Goal: Transaction & Acquisition: Purchase product/service

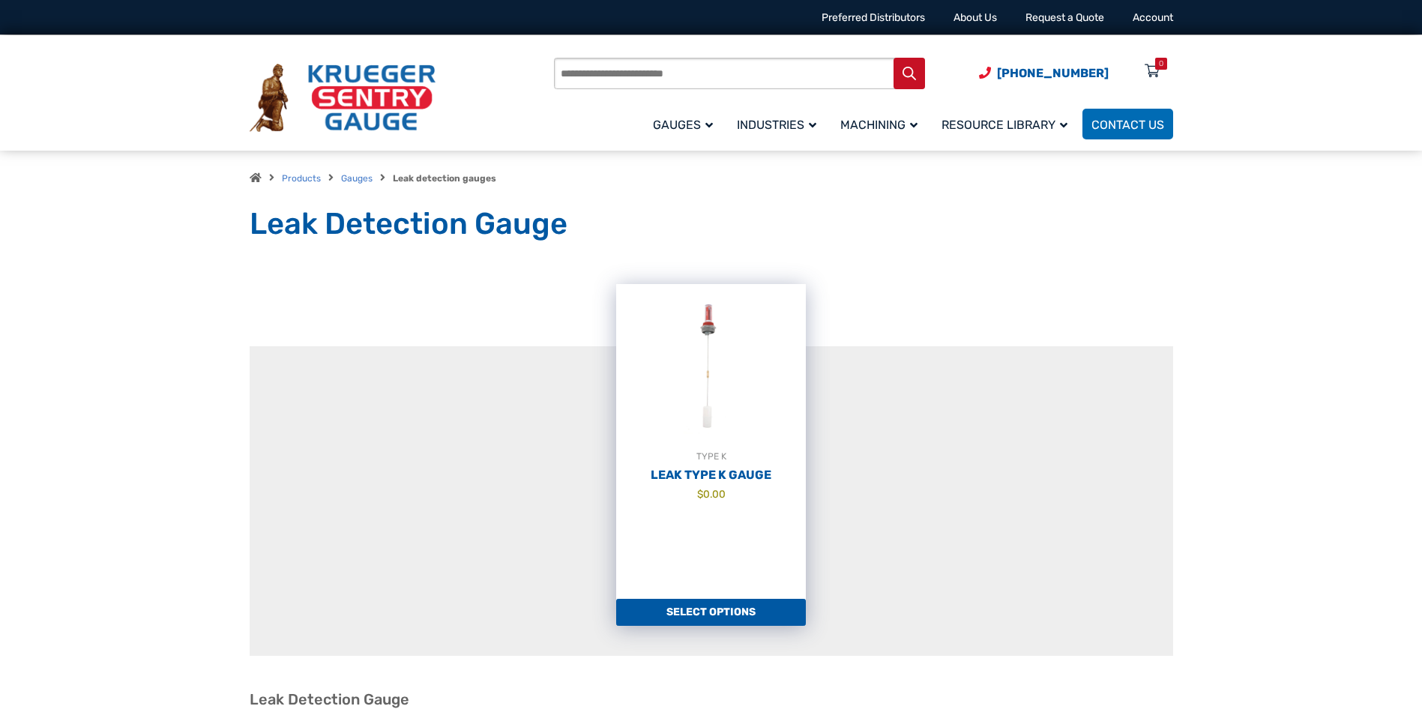
click at [714, 618] on link "Select options" at bounding box center [711, 612] width 190 height 27
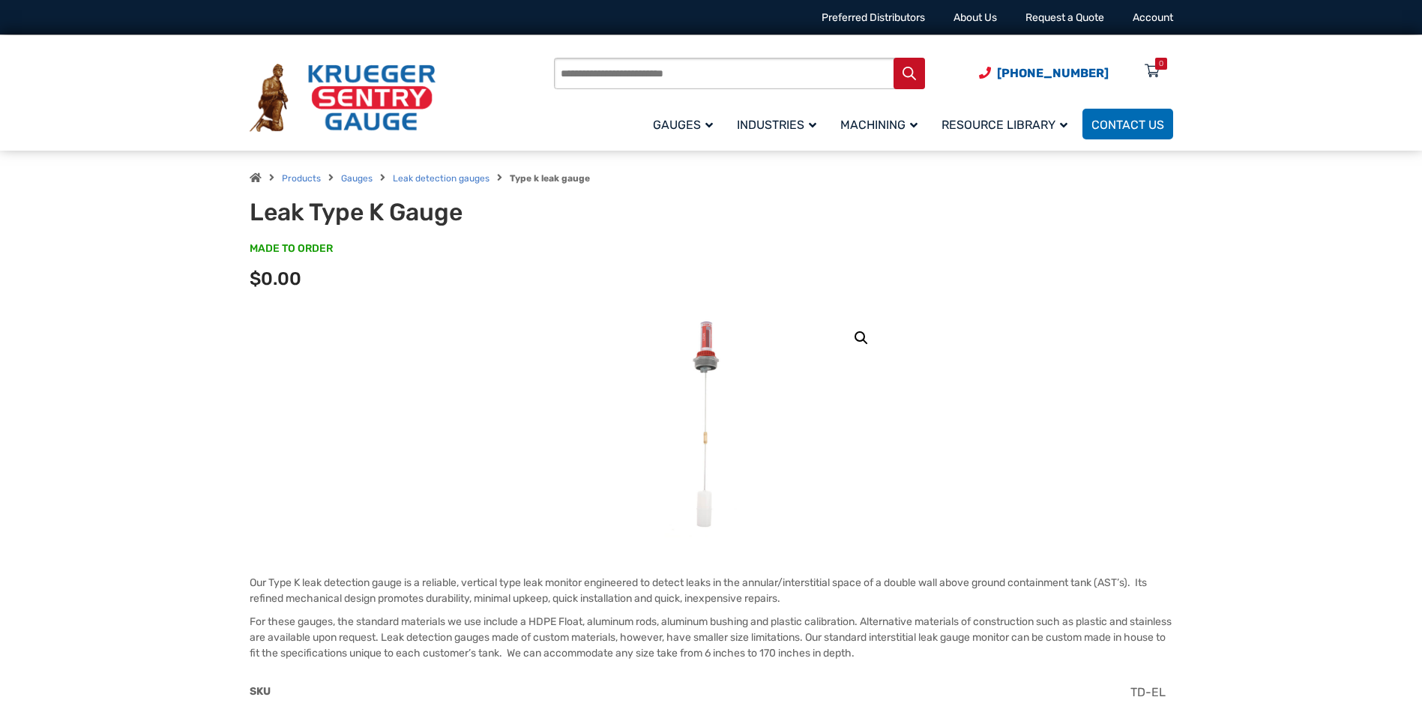
click at [702, 344] on img at bounding box center [711, 425] width 92 height 225
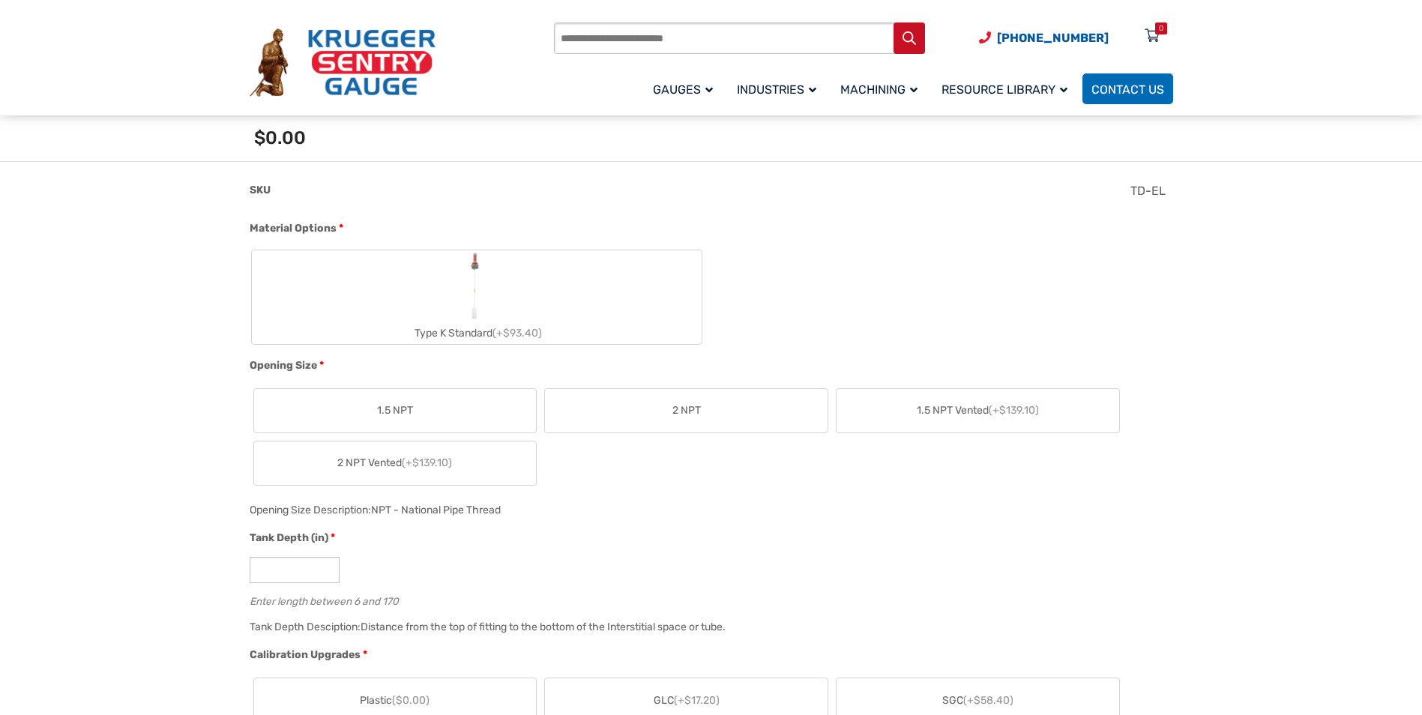
scroll to position [525, 0]
click at [681, 409] on span "2 NPT" at bounding box center [686, 408] width 28 height 16
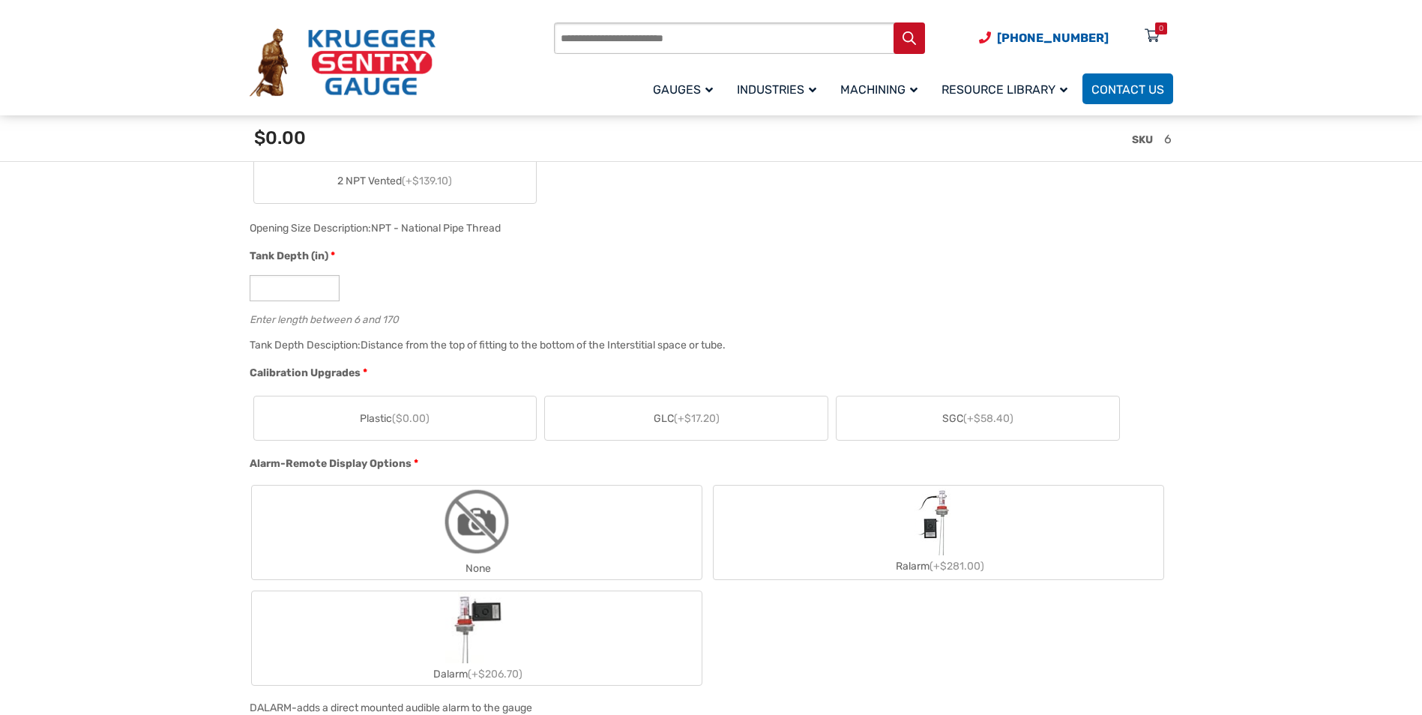
scroll to position [825, 0]
click at [290, 295] on input "*" at bounding box center [295, 287] width 90 height 26
type input "**"
click at [417, 421] on span "($0.00)" at bounding box center [410, 418] width 37 height 13
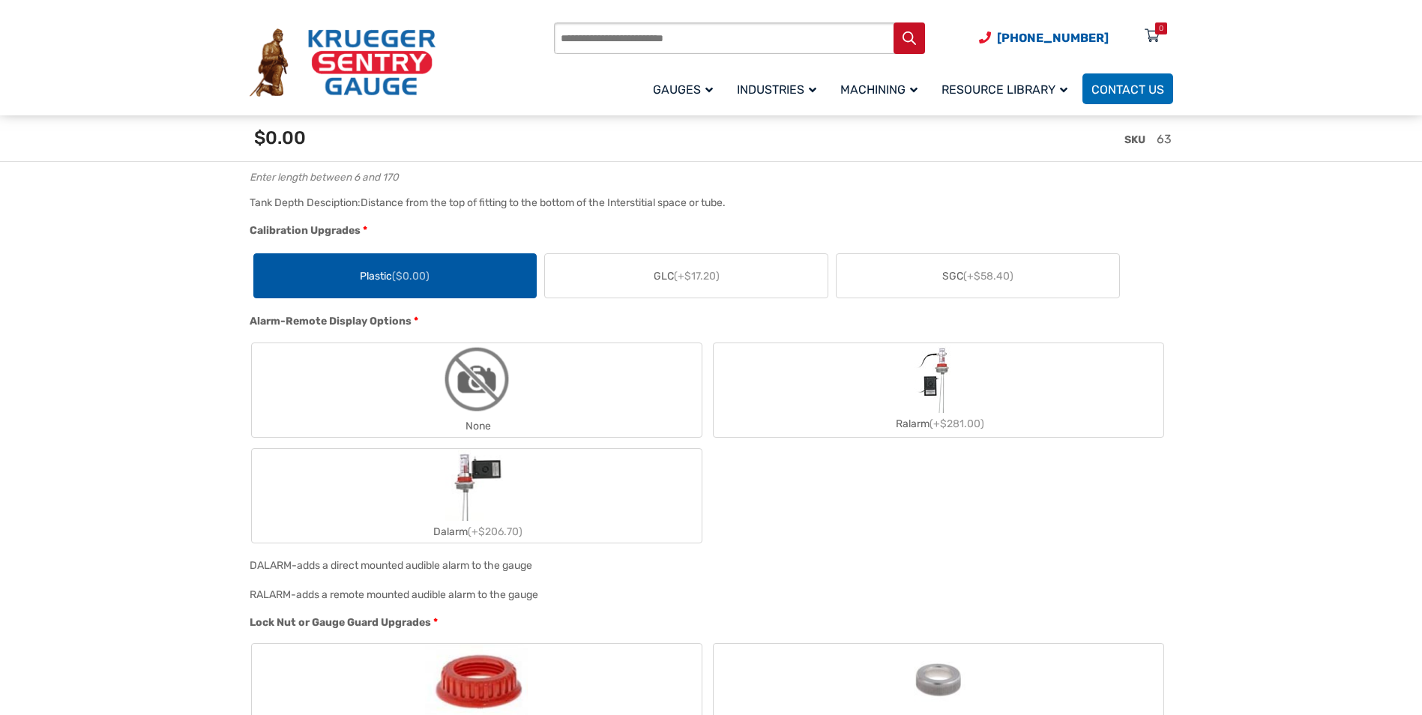
scroll to position [974, 0]
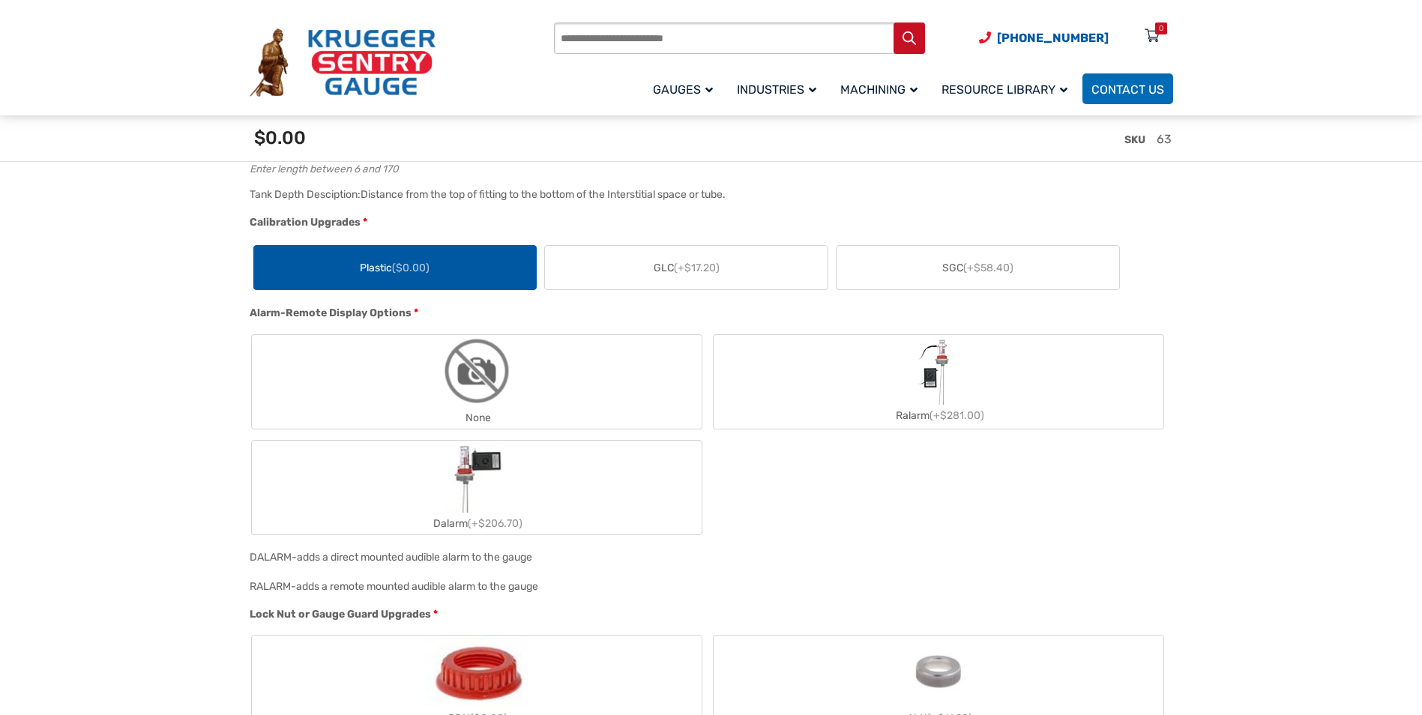
click at [418, 378] on label "None" at bounding box center [477, 382] width 450 height 94
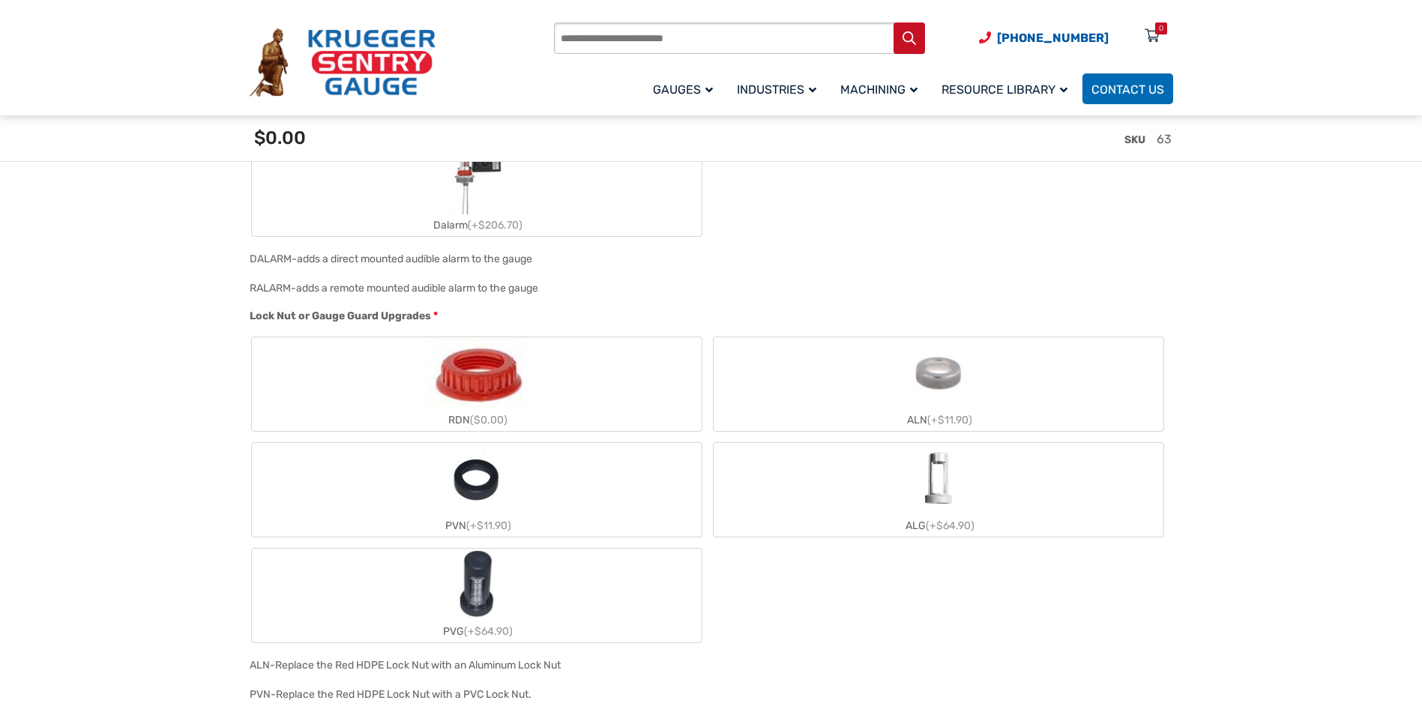
scroll to position [1274, 0]
click at [382, 386] on label "RDN ($0.00)" at bounding box center [477, 383] width 450 height 94
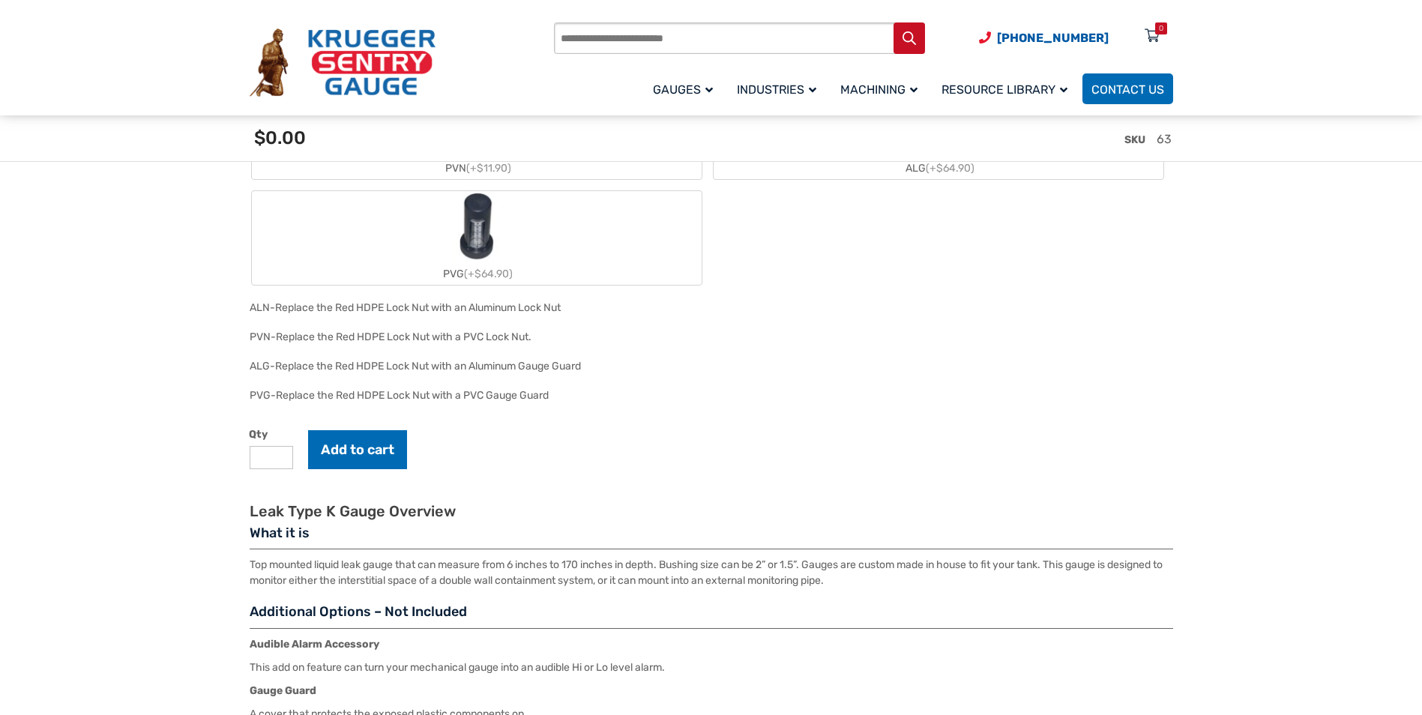
scroll to position [1649, 0]
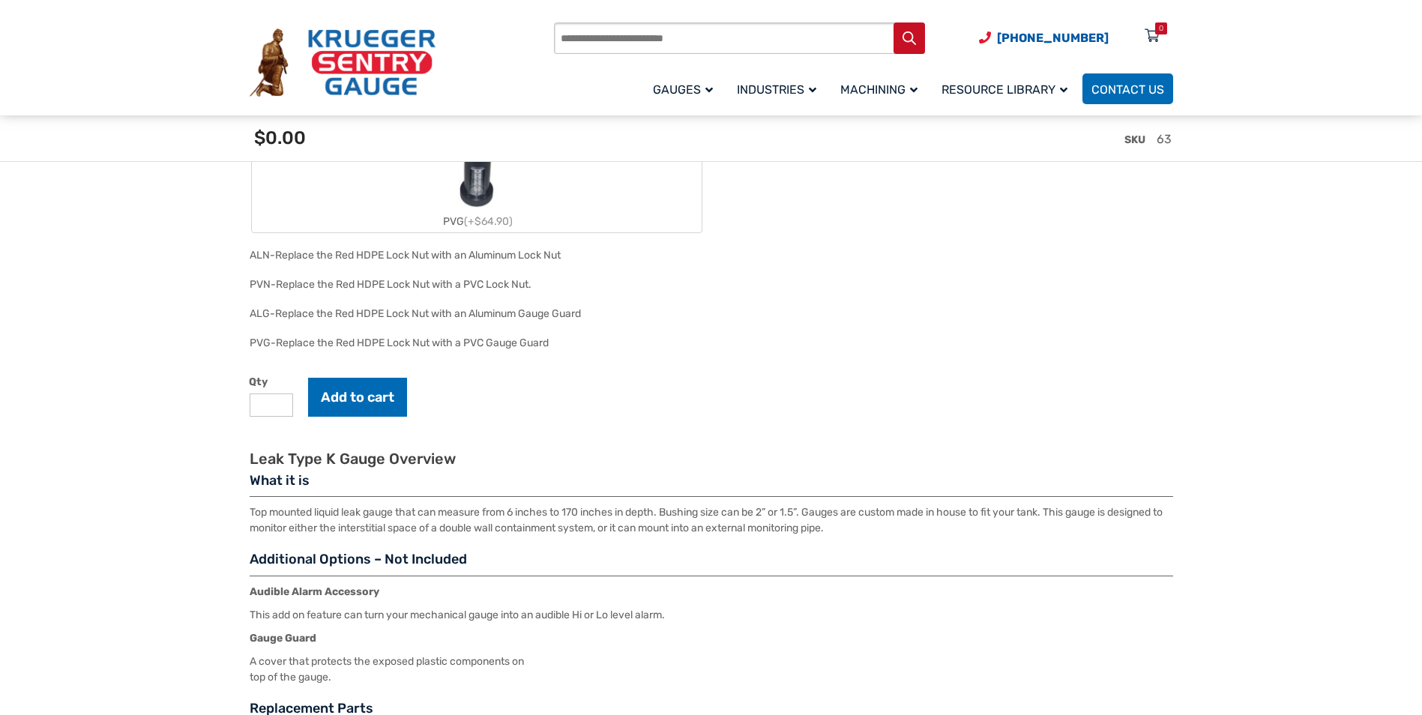
scroll to position [1744, 0]
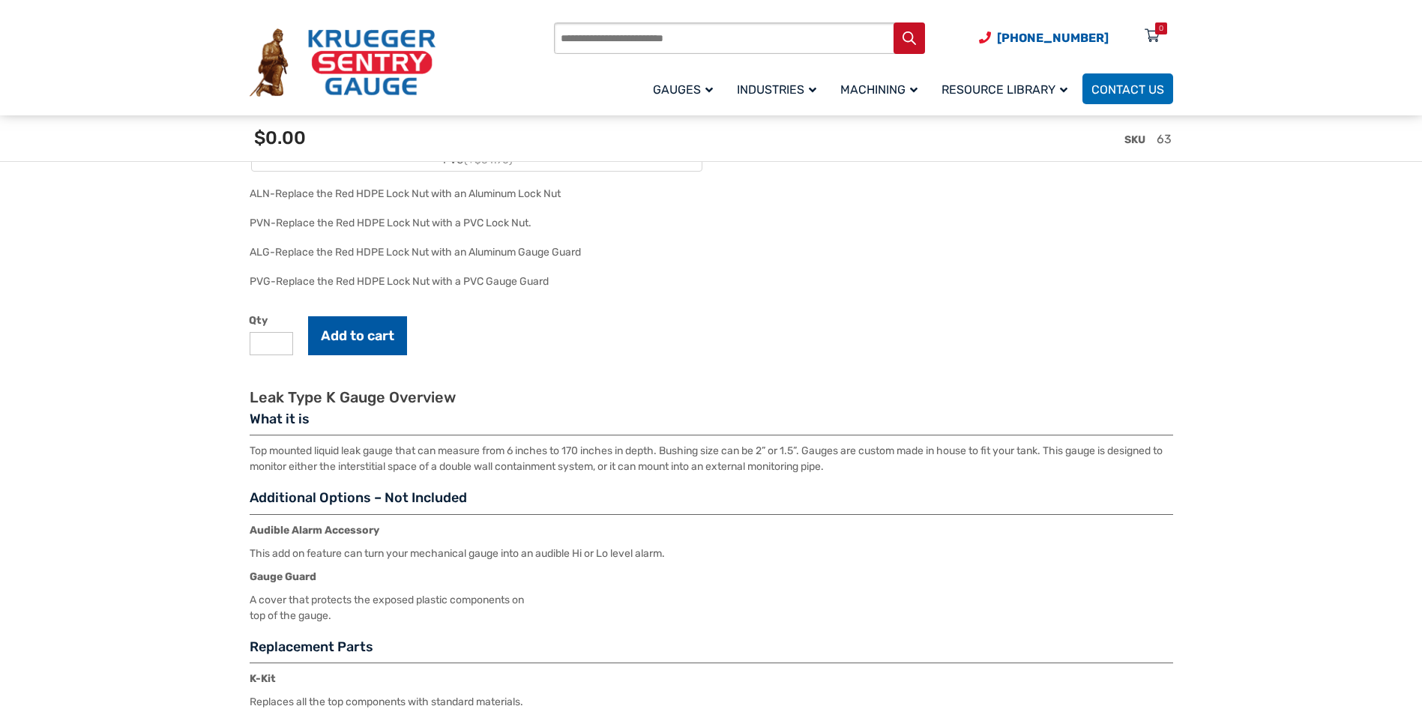
click at [364, 349] on button "Add to cart" at bounding box center [357, 335] width 99 height 39
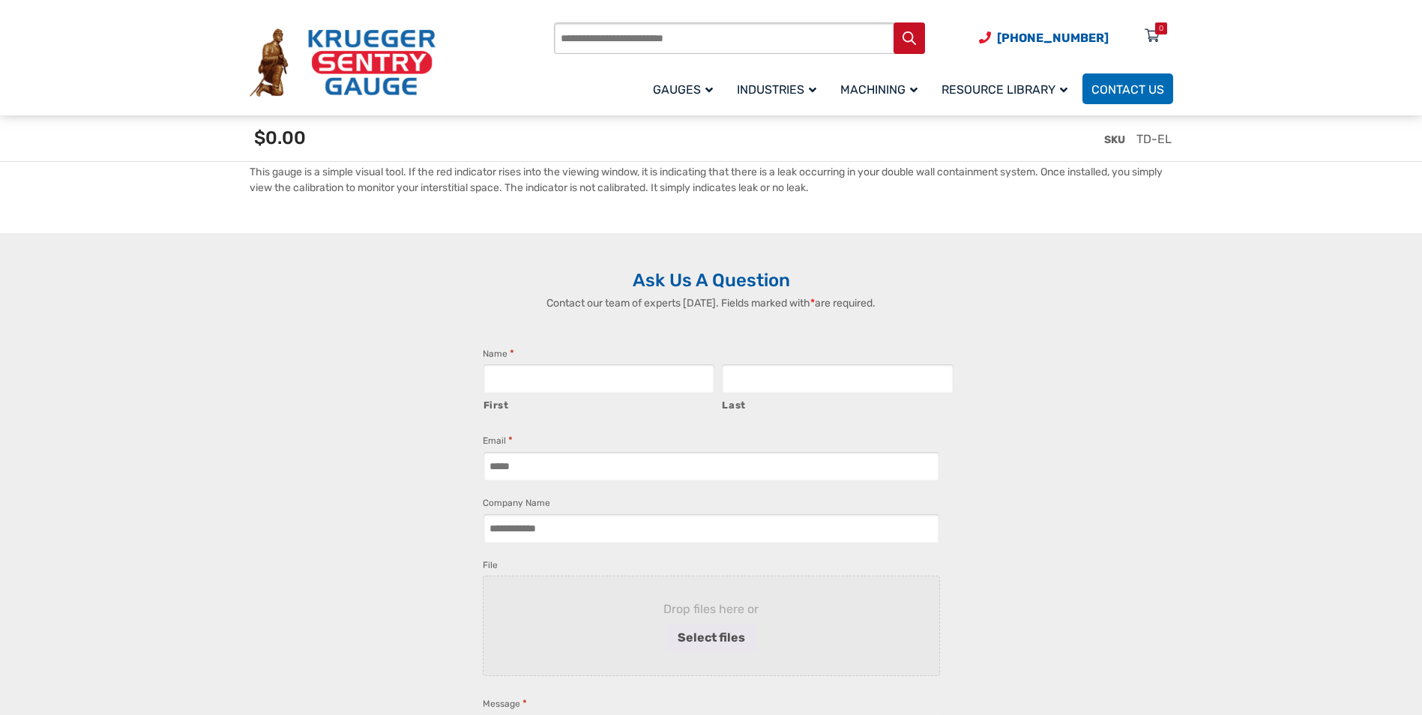
scroll to position [2514, 0]
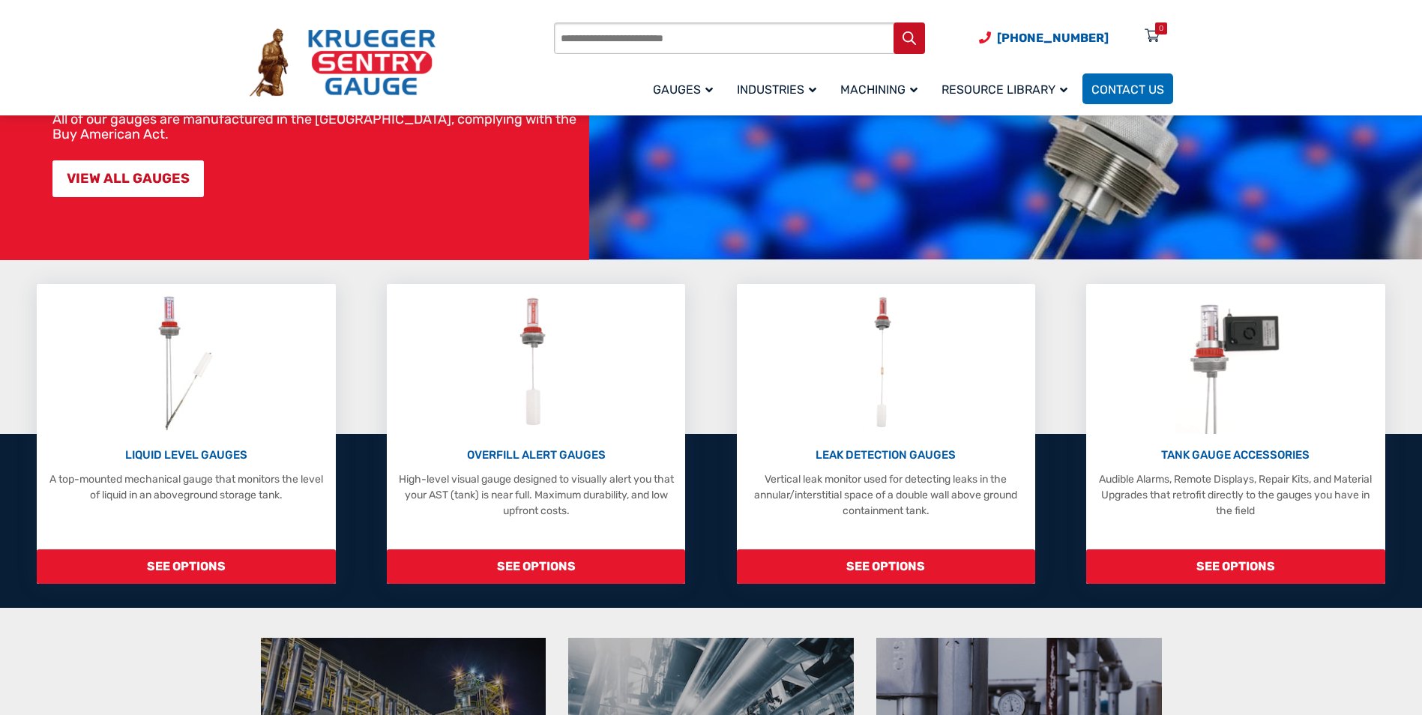
scroll to position [225, 0]
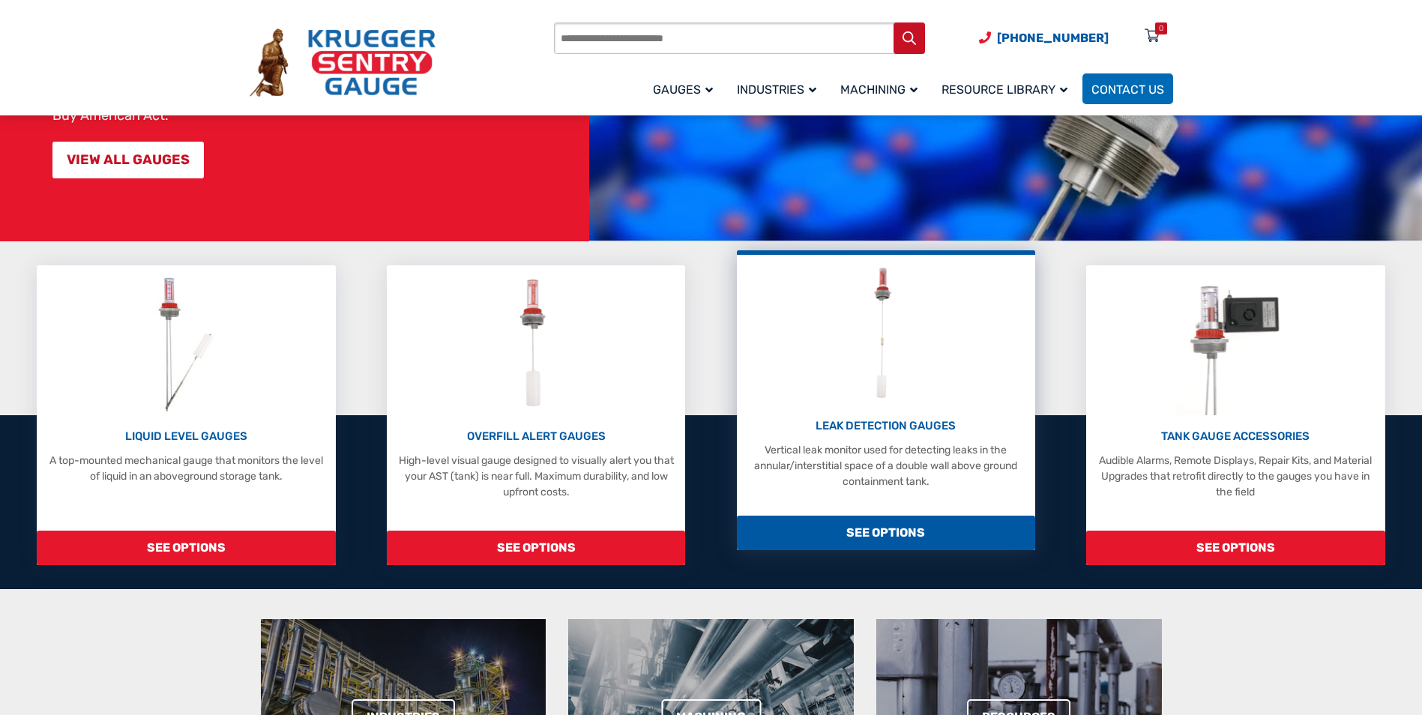
click at [857, 534] on span "SEE OPTIONS" at bounding box center [886, 533] width 298 height 34
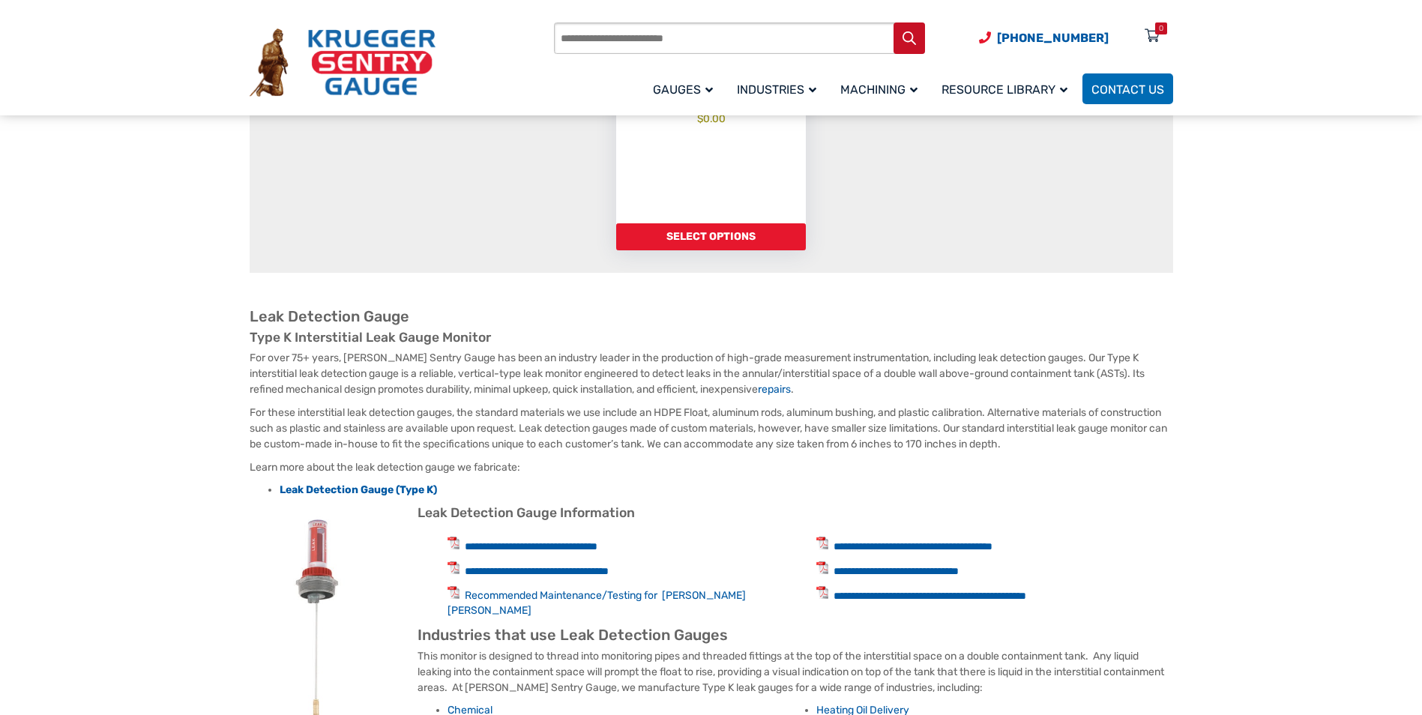
scroll to position [375, 0]
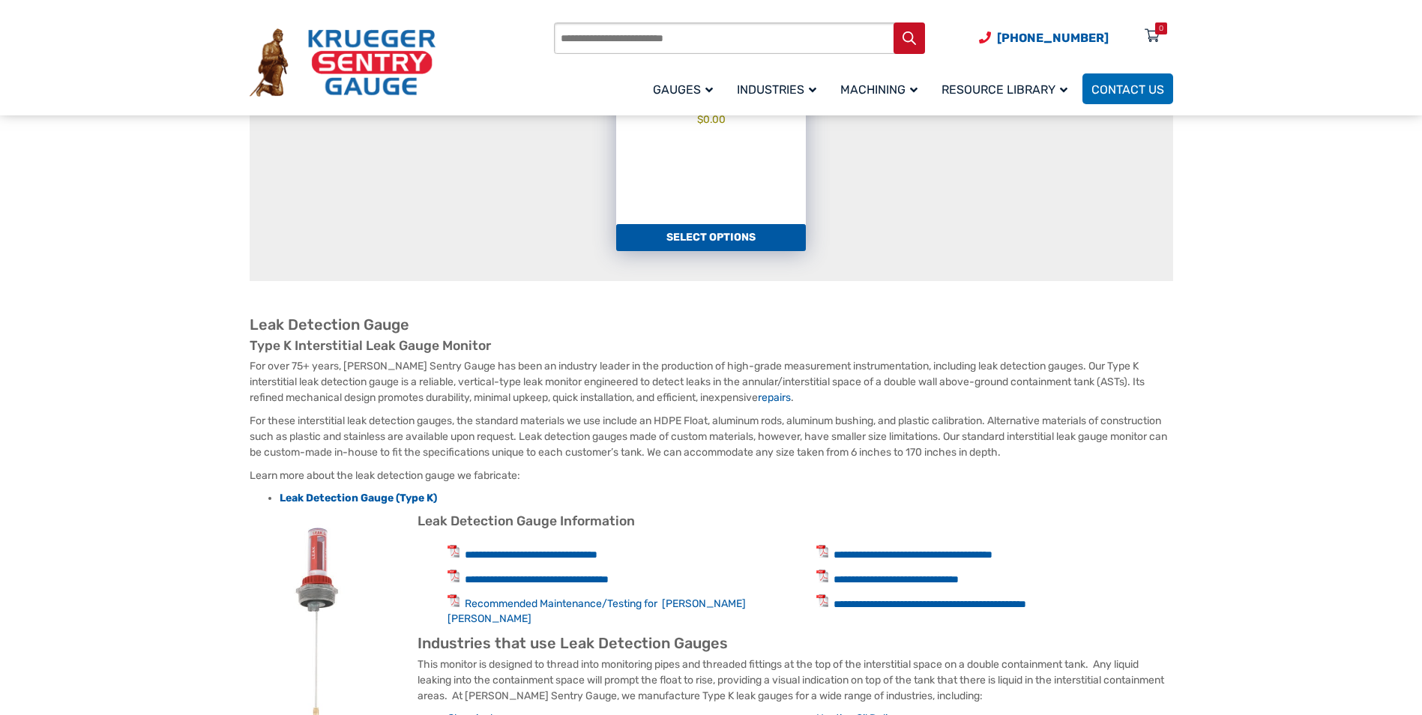
click at [671, 250] on link "Select options" at bounding box center [711, 237] width 190 height 27
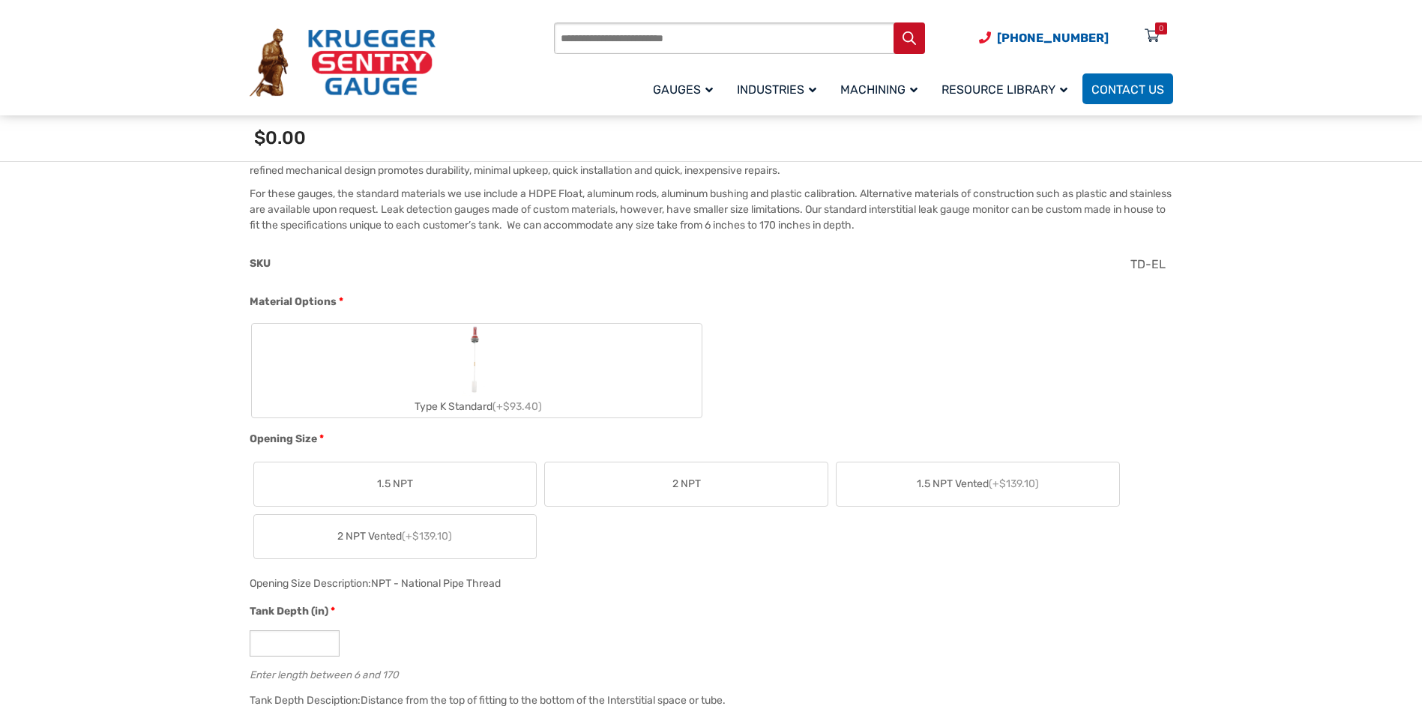
scroll to position [450, 0]
click at [543, 373] on label "Type K Standard (+$93.40)" at bounding box center [477, 369] width 450 height 94
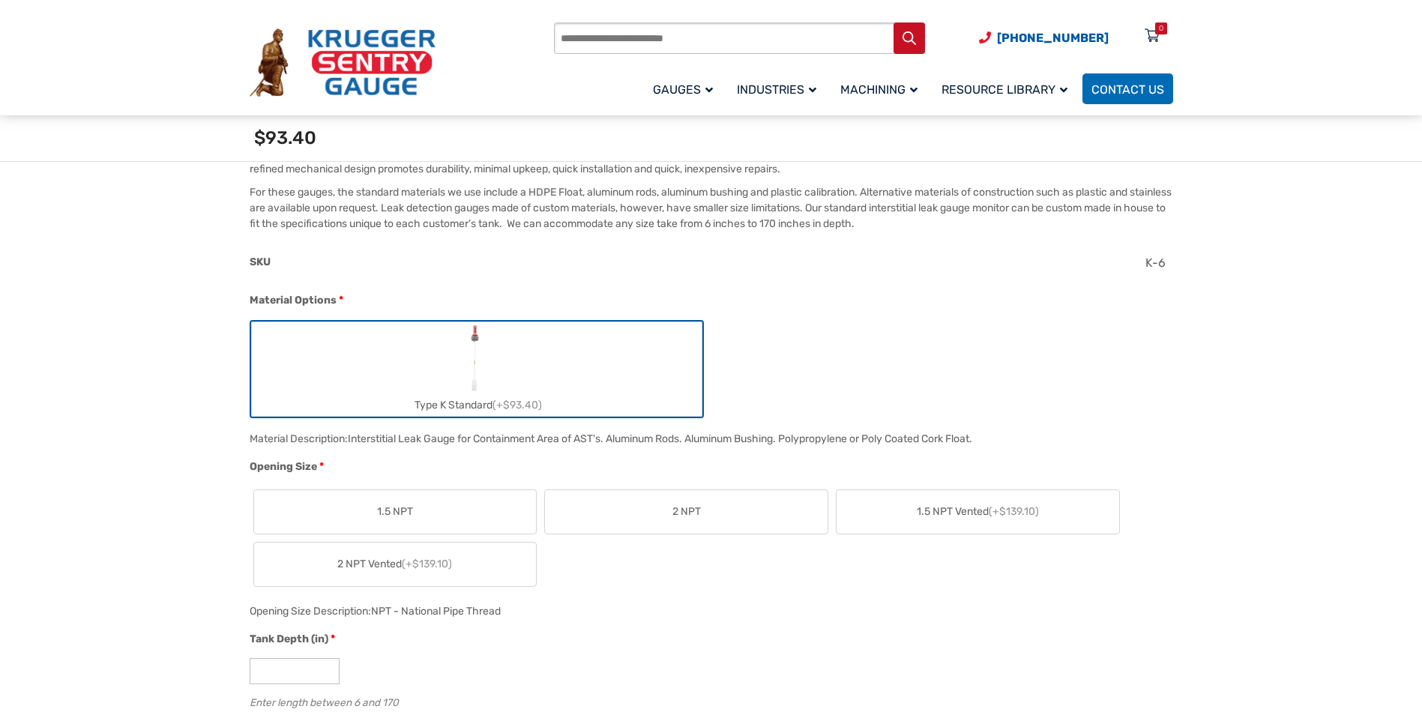
click at [714, 514] on label "2 NPT" at bounding box center [686, 511] width 283 height 43
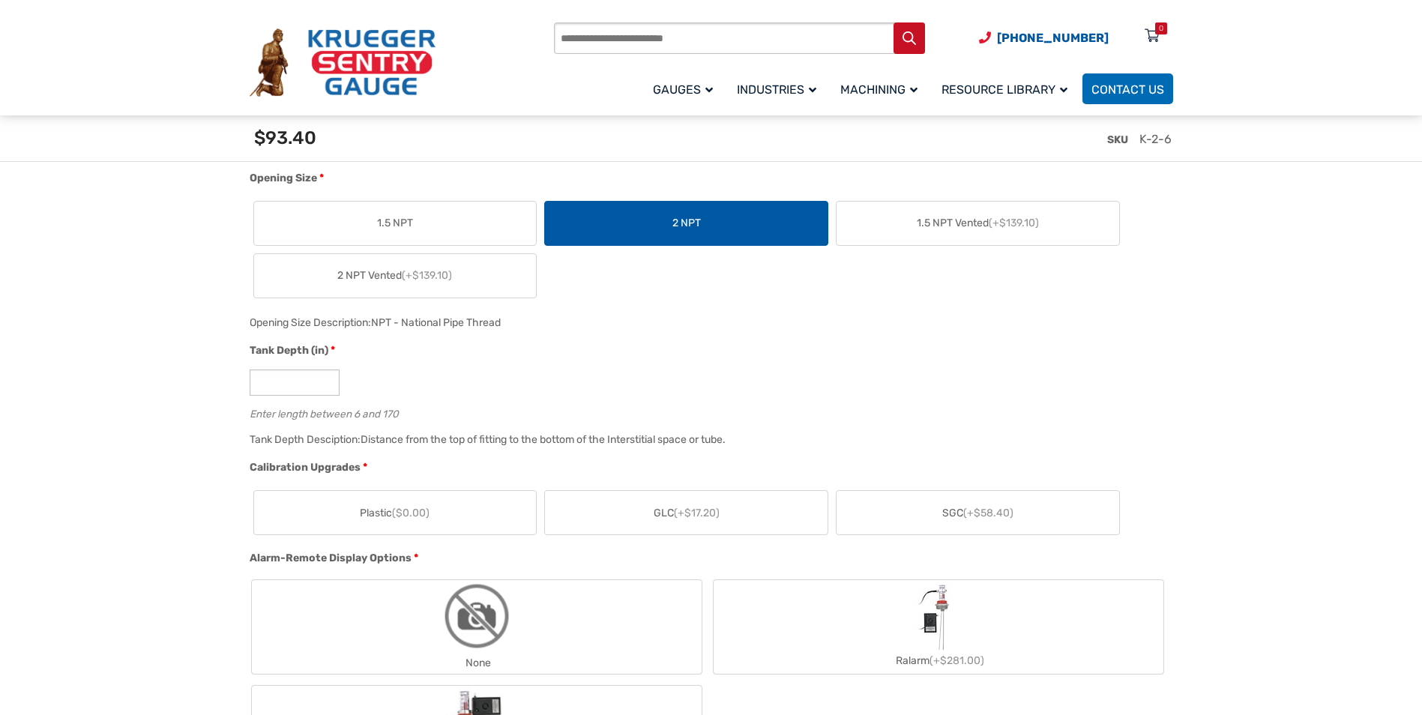
scroll to position [825, 0]
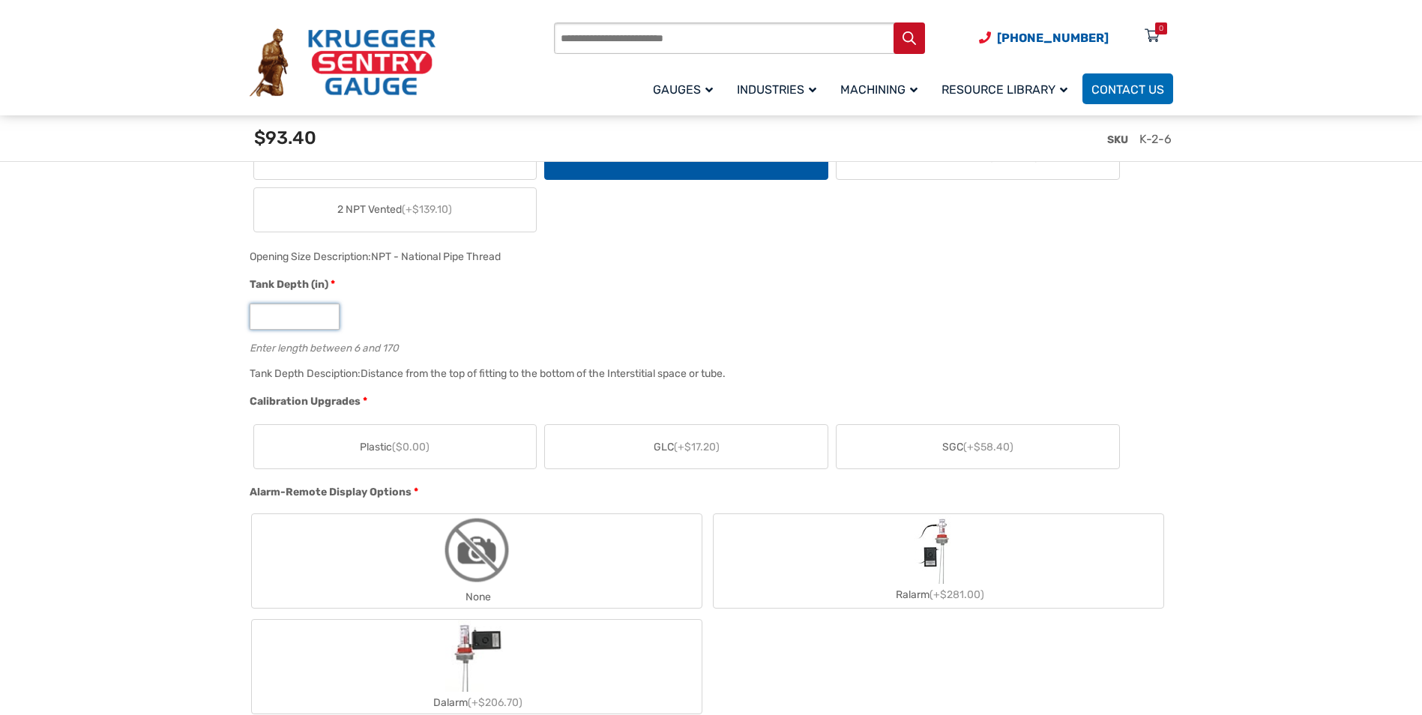
drag, startPoint x: 308, startPoint y: 327, endPoint x: 214, endPoint y: 319, distance: 94.0
type input "**"
click at [379, 451] on span "Plastic ($0.00)" at bounding box center [395, 447] width 70 height 16
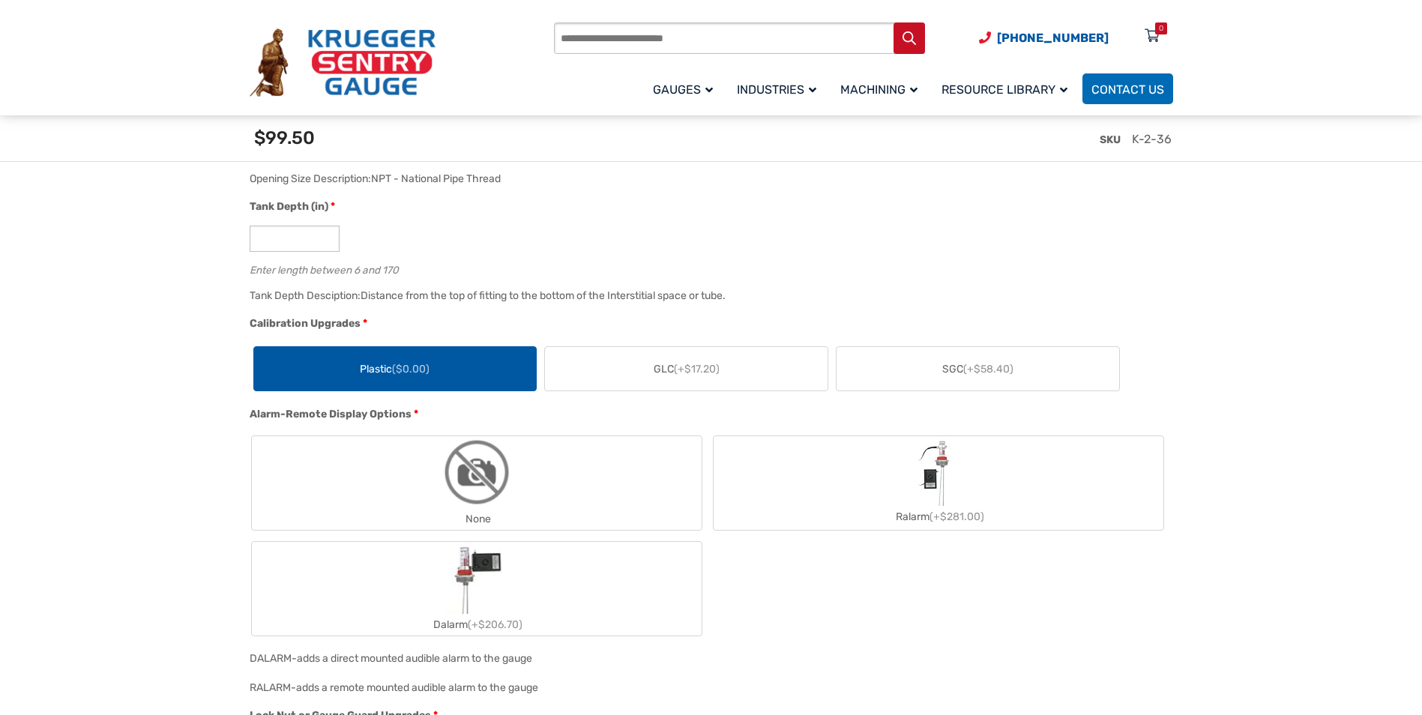
scroll to position [1124, 0]
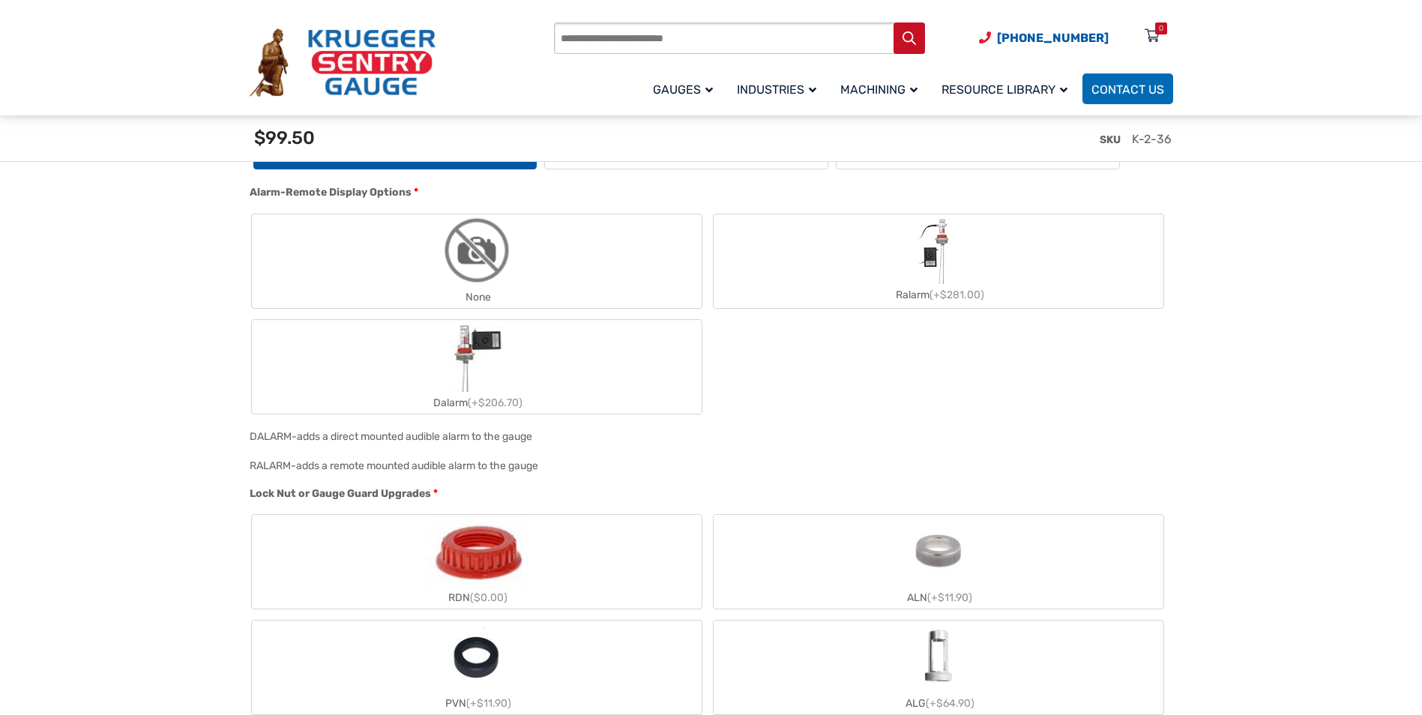
click at [433, 246] on label "None" at bounding box center [477, 261] width 450 height 94
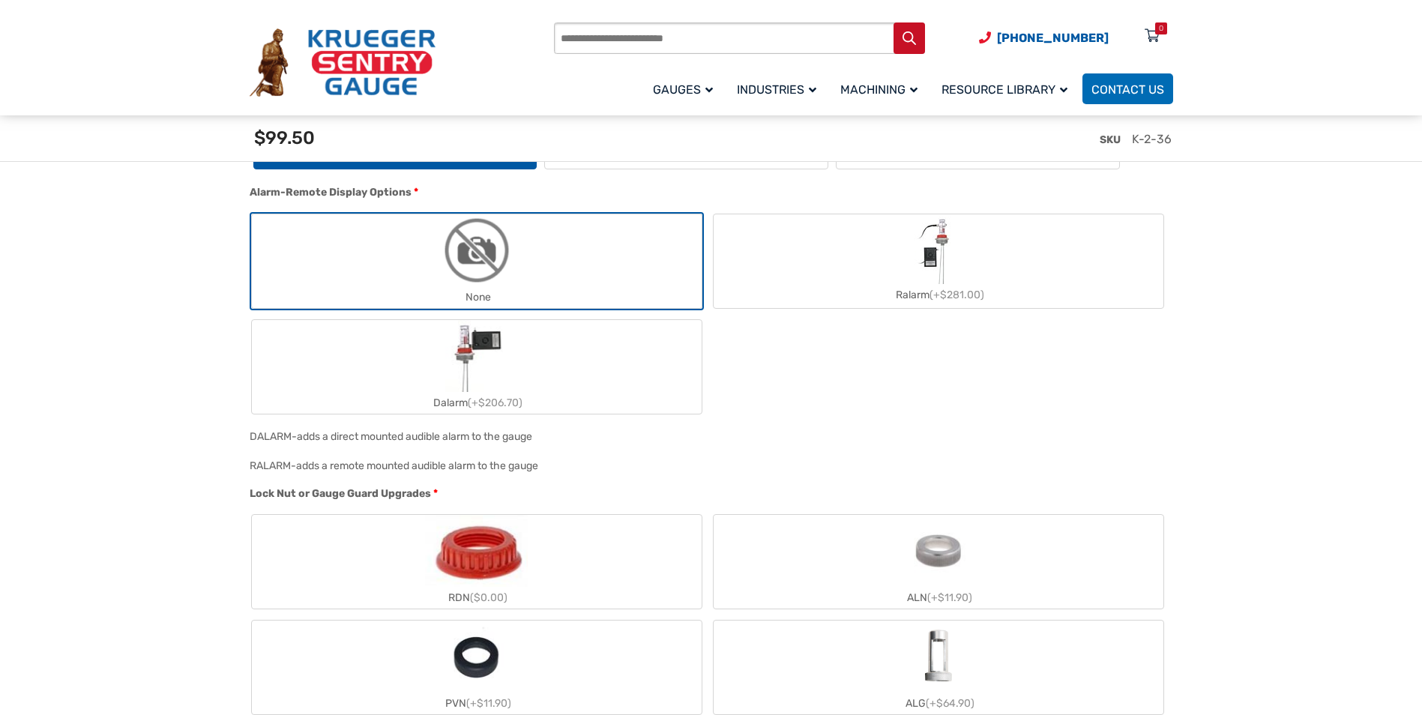
scroll to position [1274, 0]
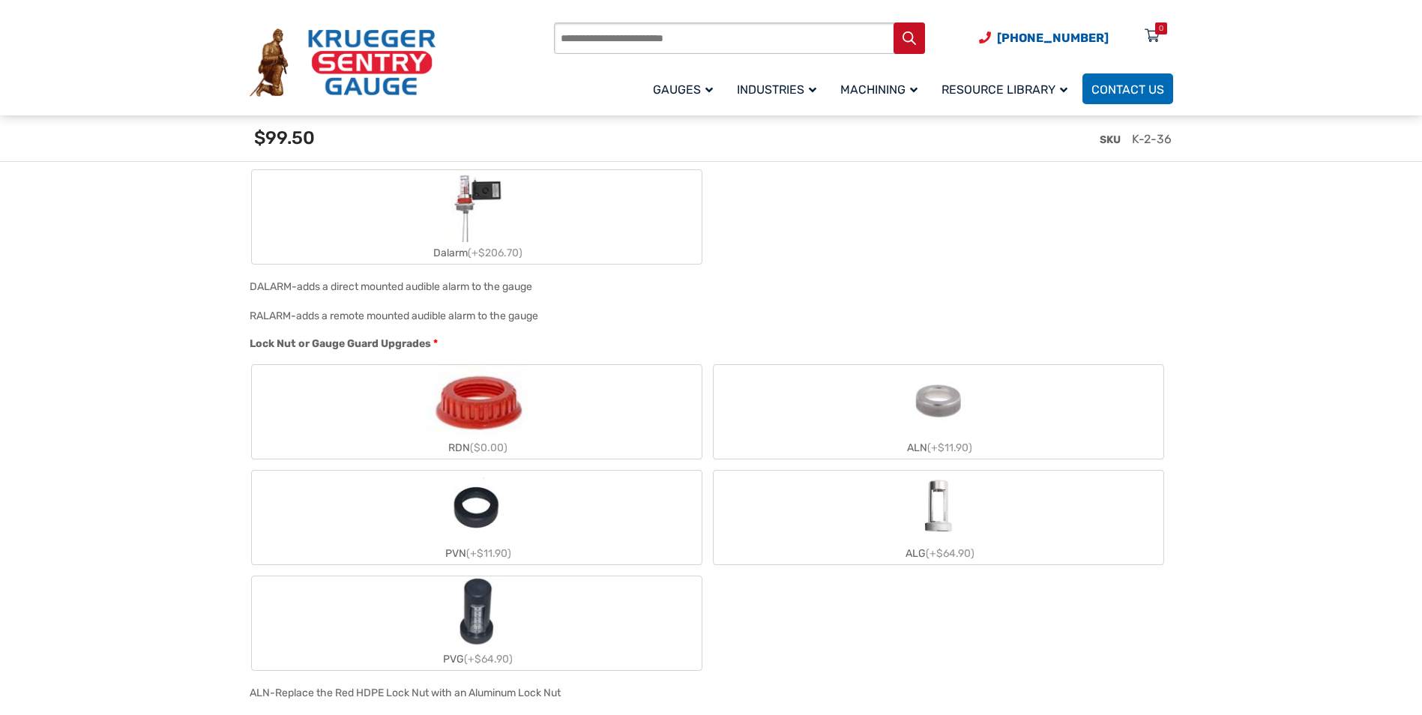
click at [316, 426] on label "RDN ($0.00)" at bounding box center [477, 412] width 450 height 94
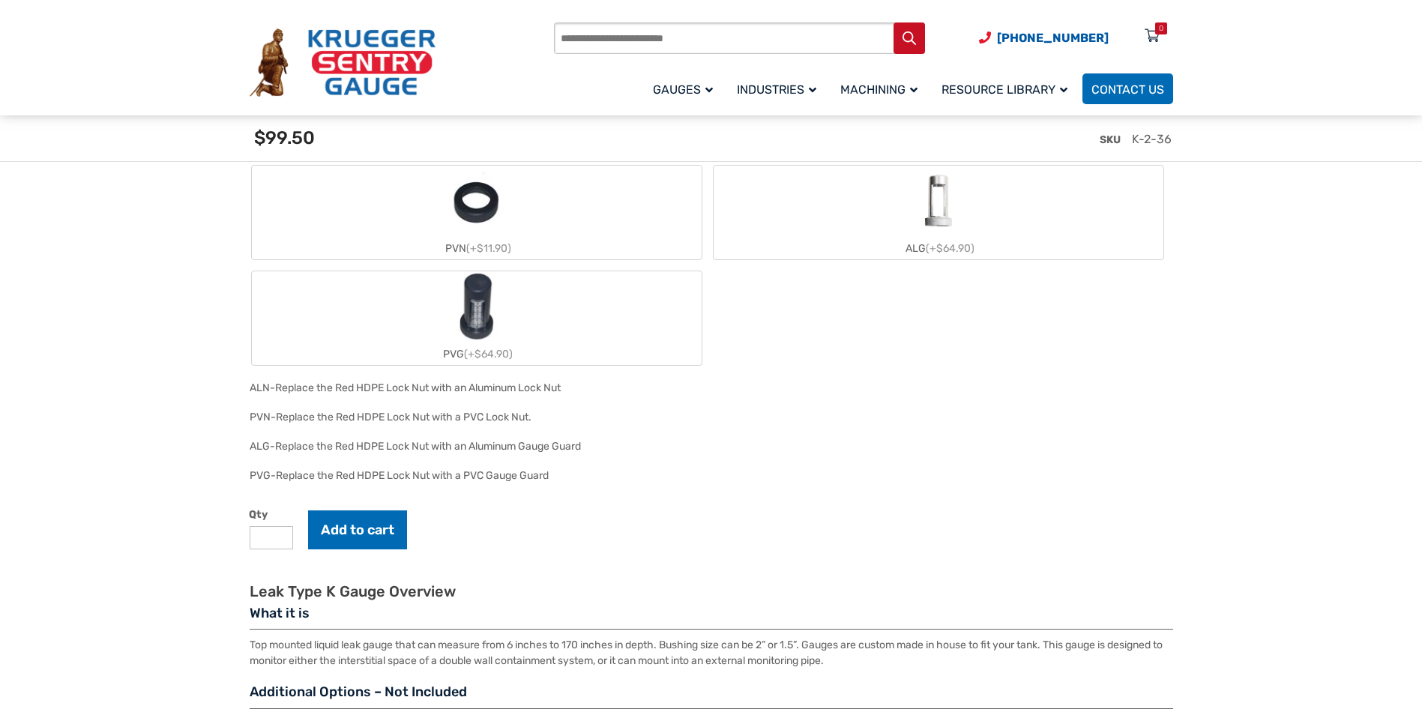
scroll to position [1649, 0]
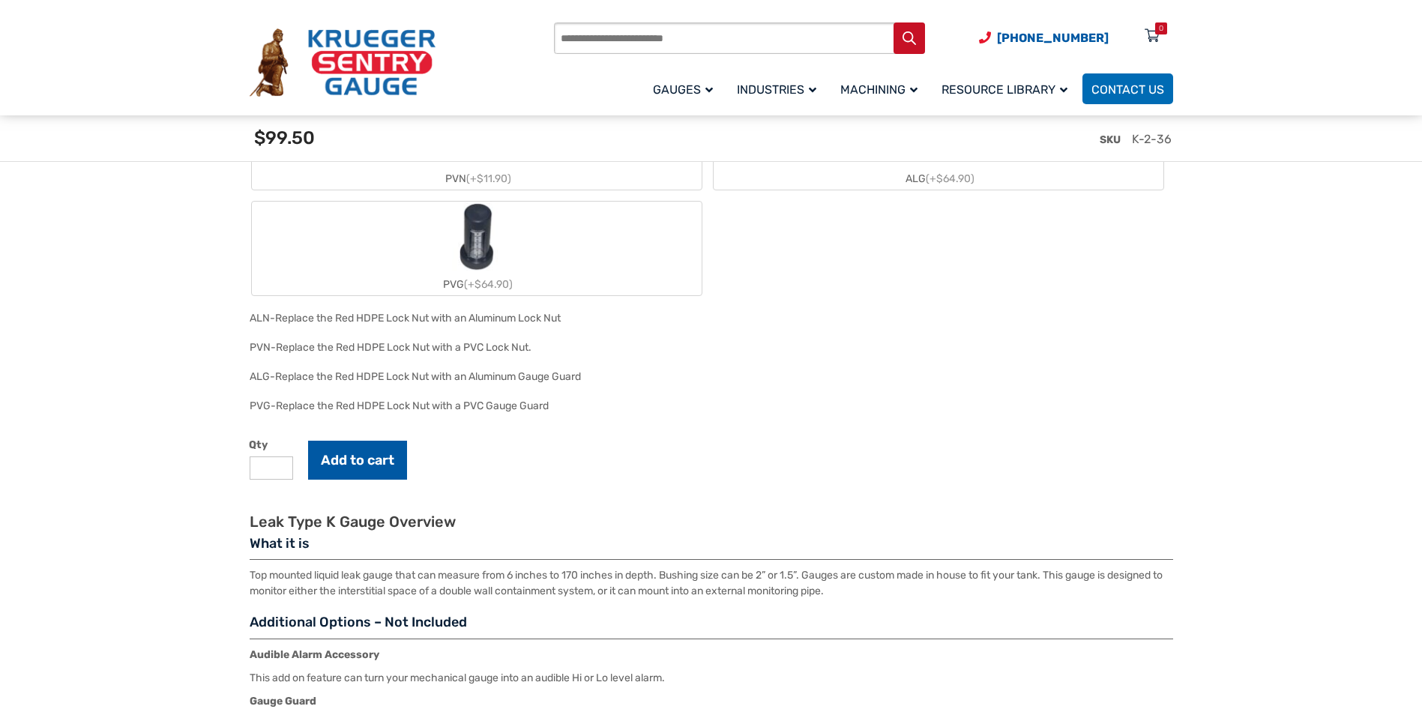
click at [381, 463] on button "Add to cart" at bounding box center [357, 460] width 99 height 39
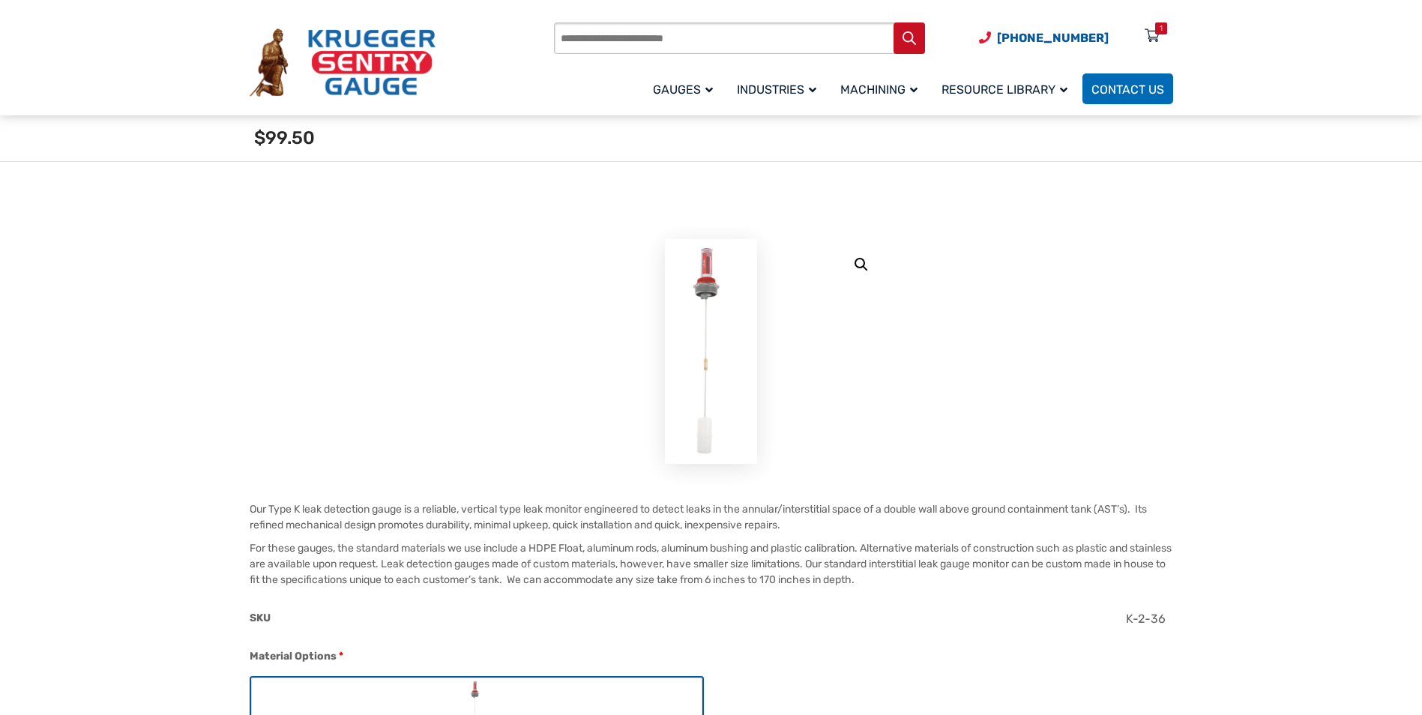
scroll to position [0, 0]
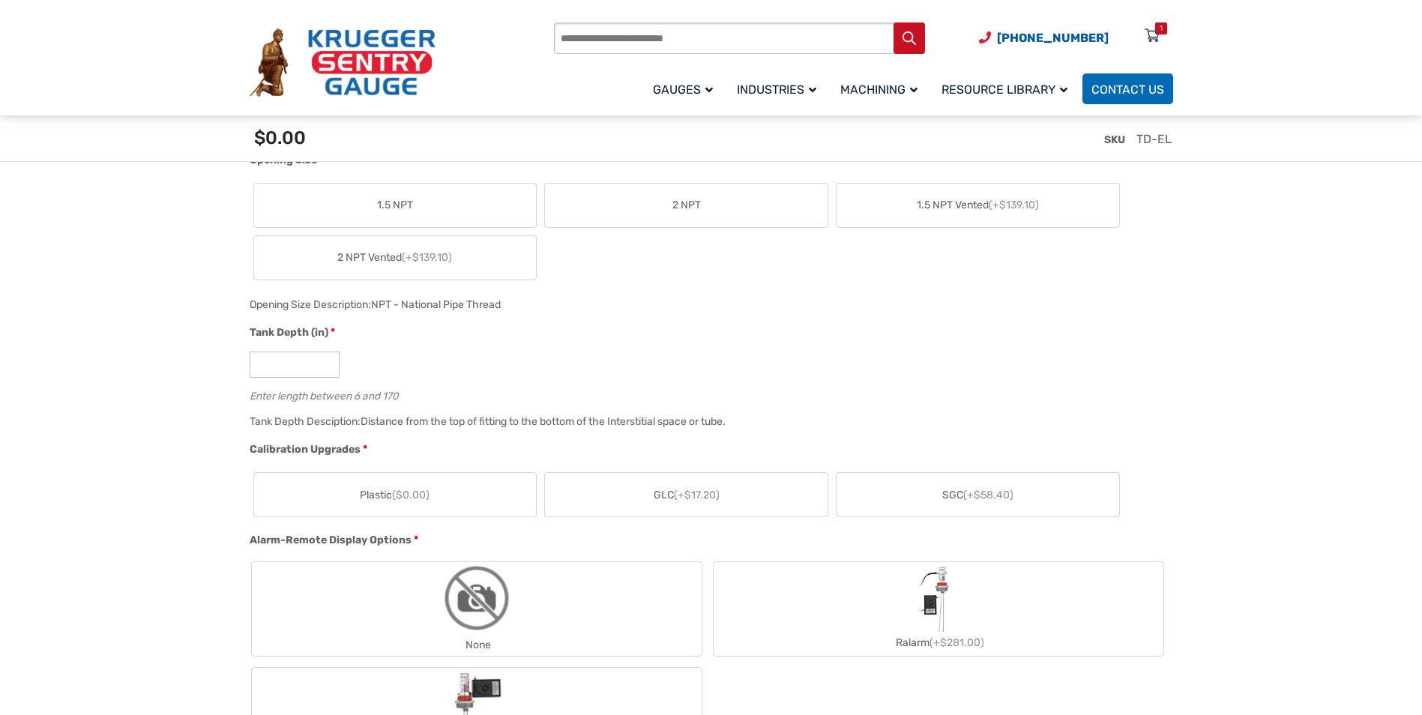
scroll to position [750, 0]
click at [270, 367] on input "*" at bounding box center [295, 362] width 90 height 26
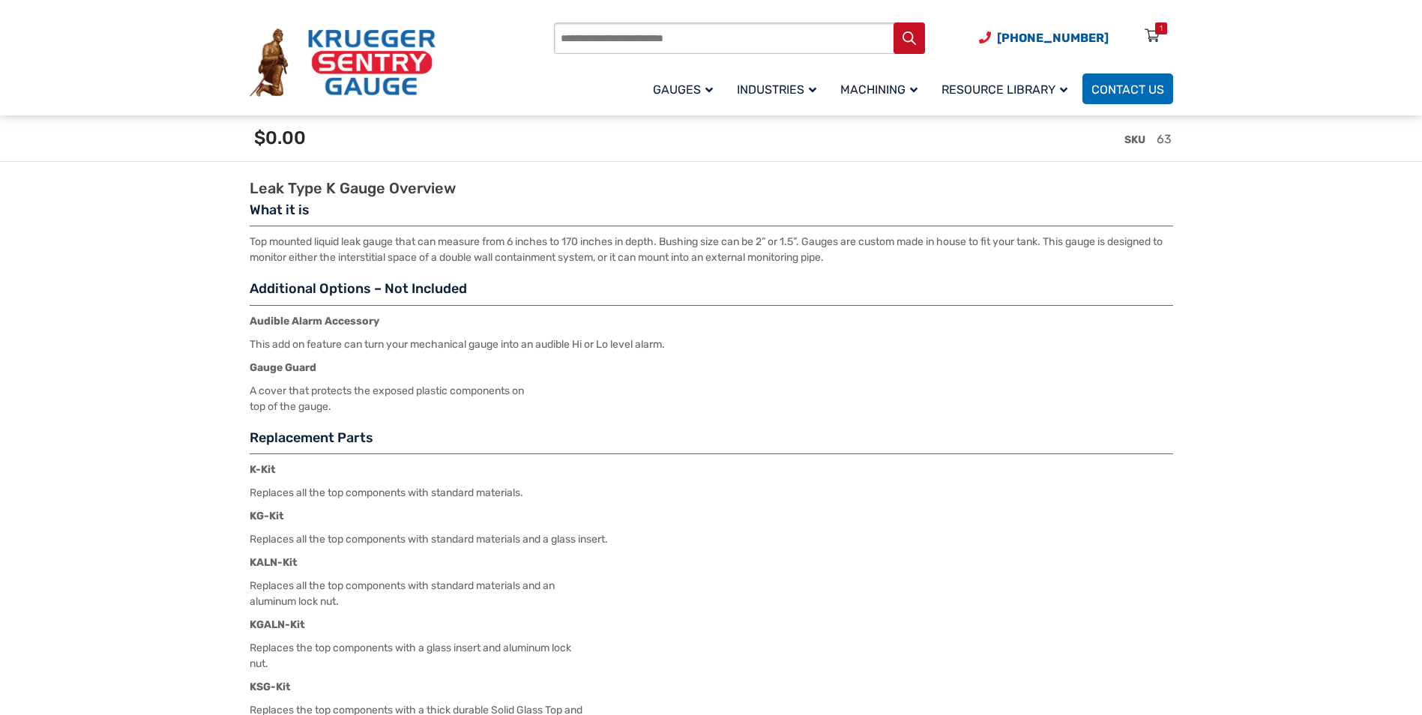
scroll to position [1799, 0]
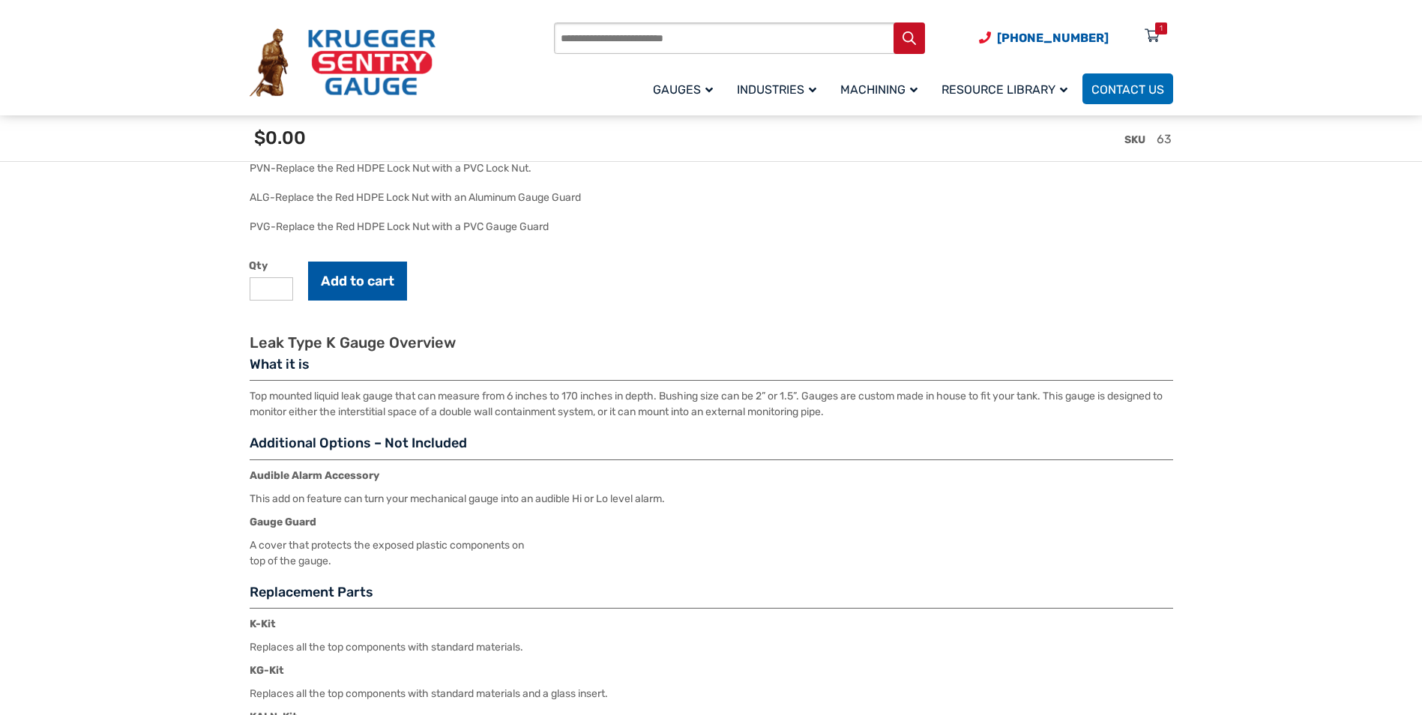
type input "**"
click at [360, 278] on button "Add to cart" at bounding box center [357, 281] width 99 height 39
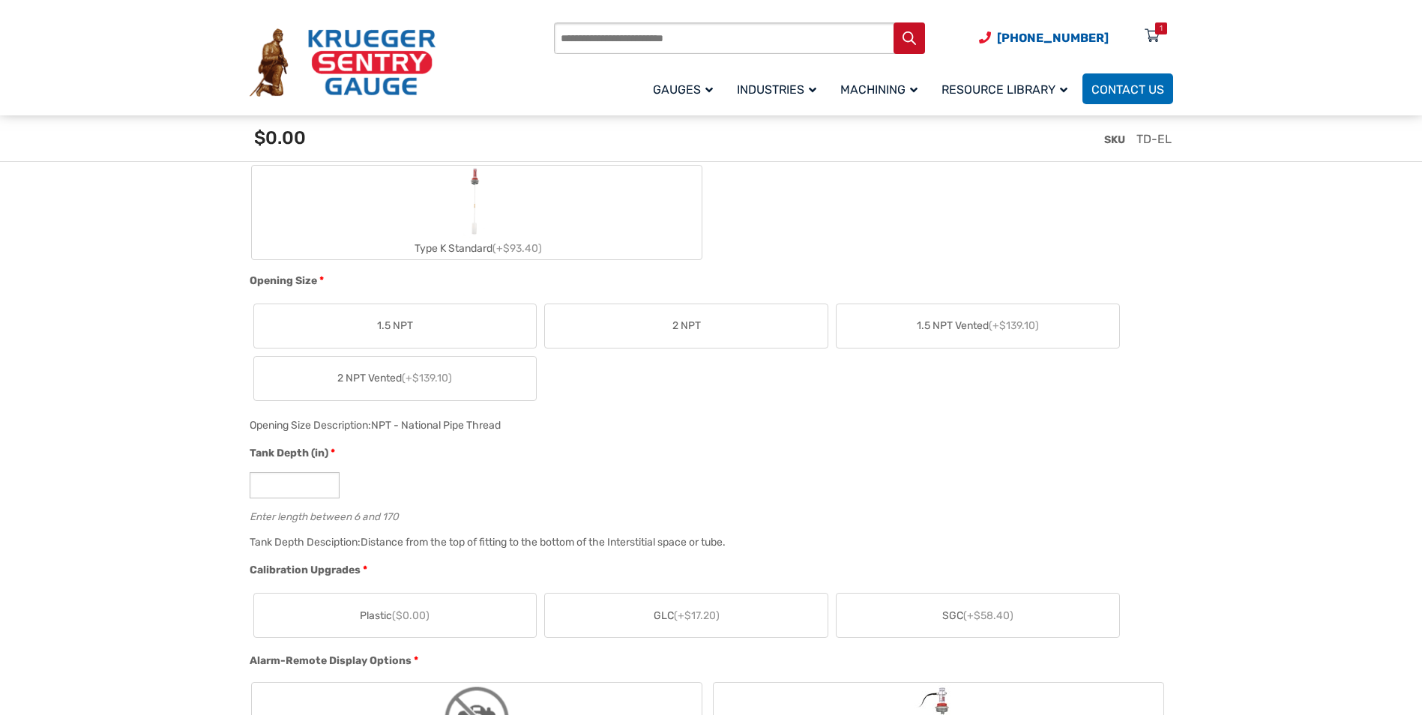
scroll to position [600, 0]
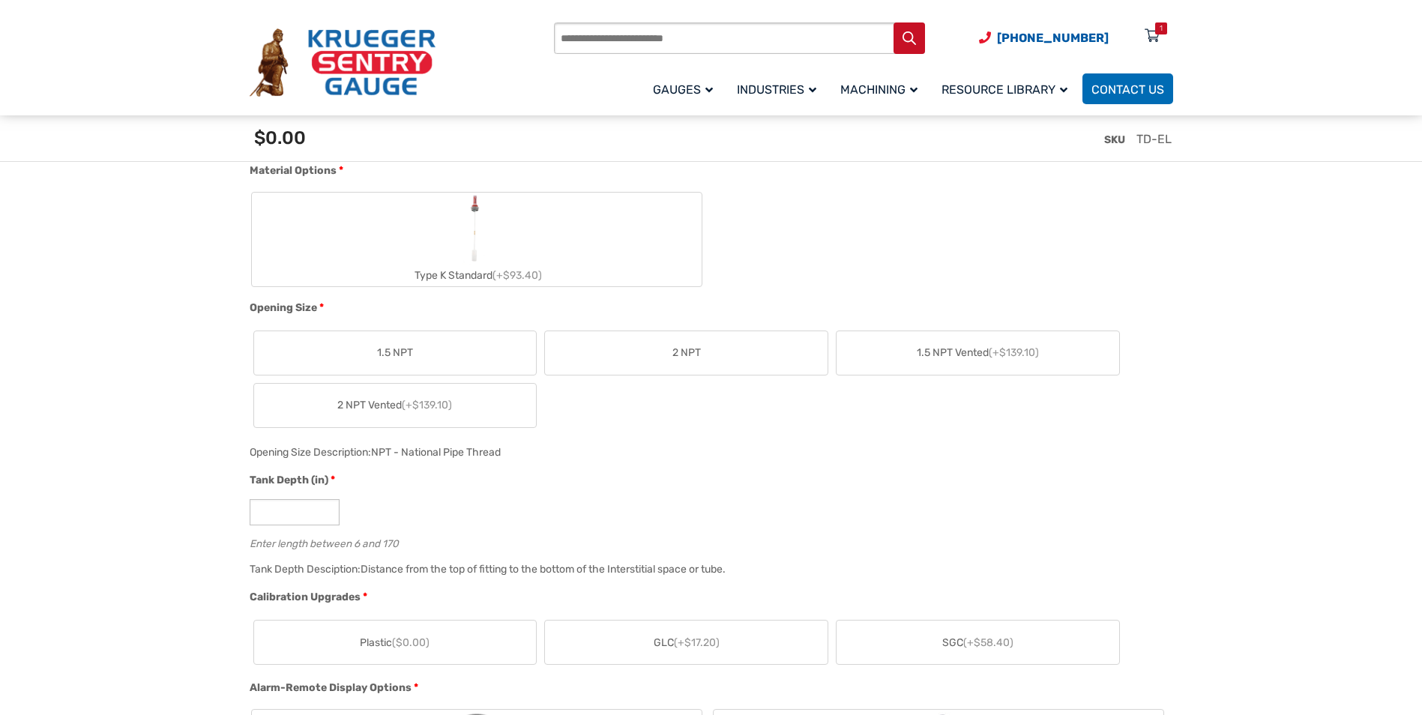
click at [524, 270] on span "(+$93.40)" at bounding box center [516, 275] width 49 height 13
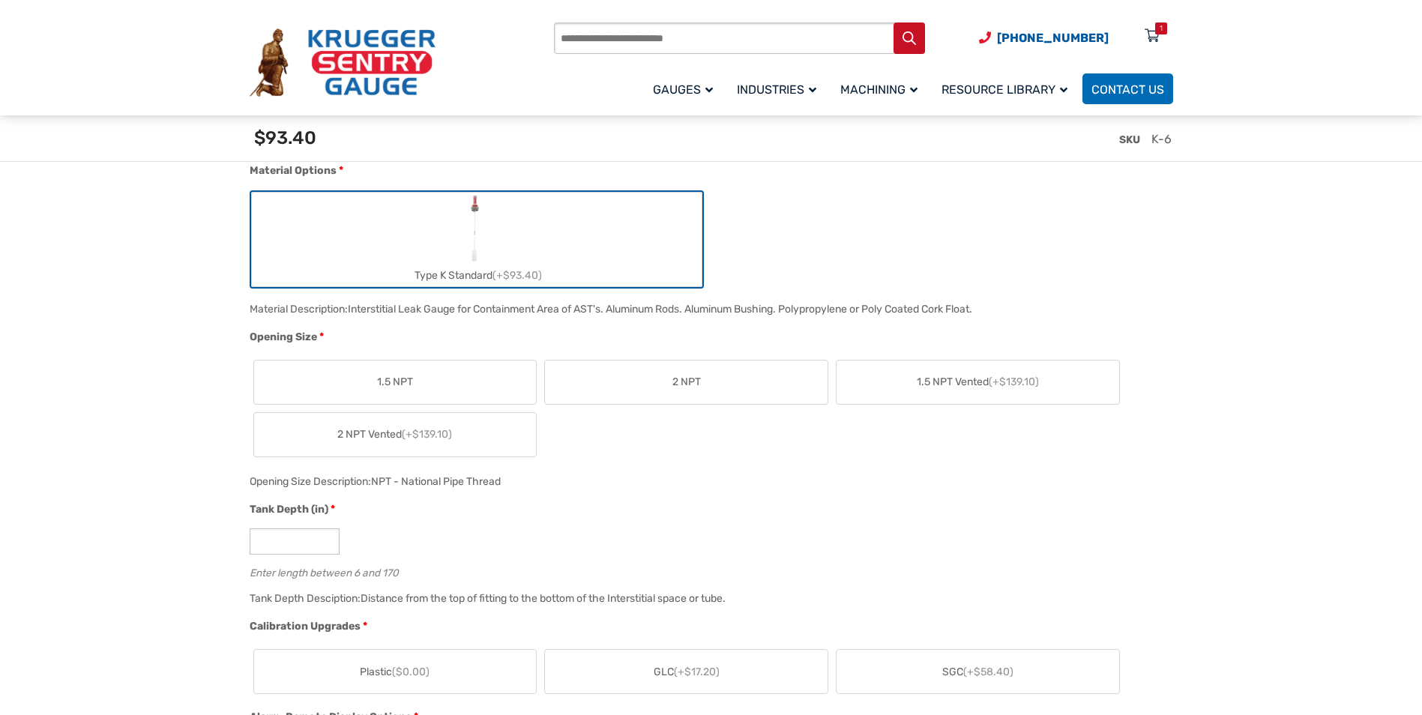
click at [639, 376] on label "2 NPT" at bounding box center [686, 382] width 283 height 43
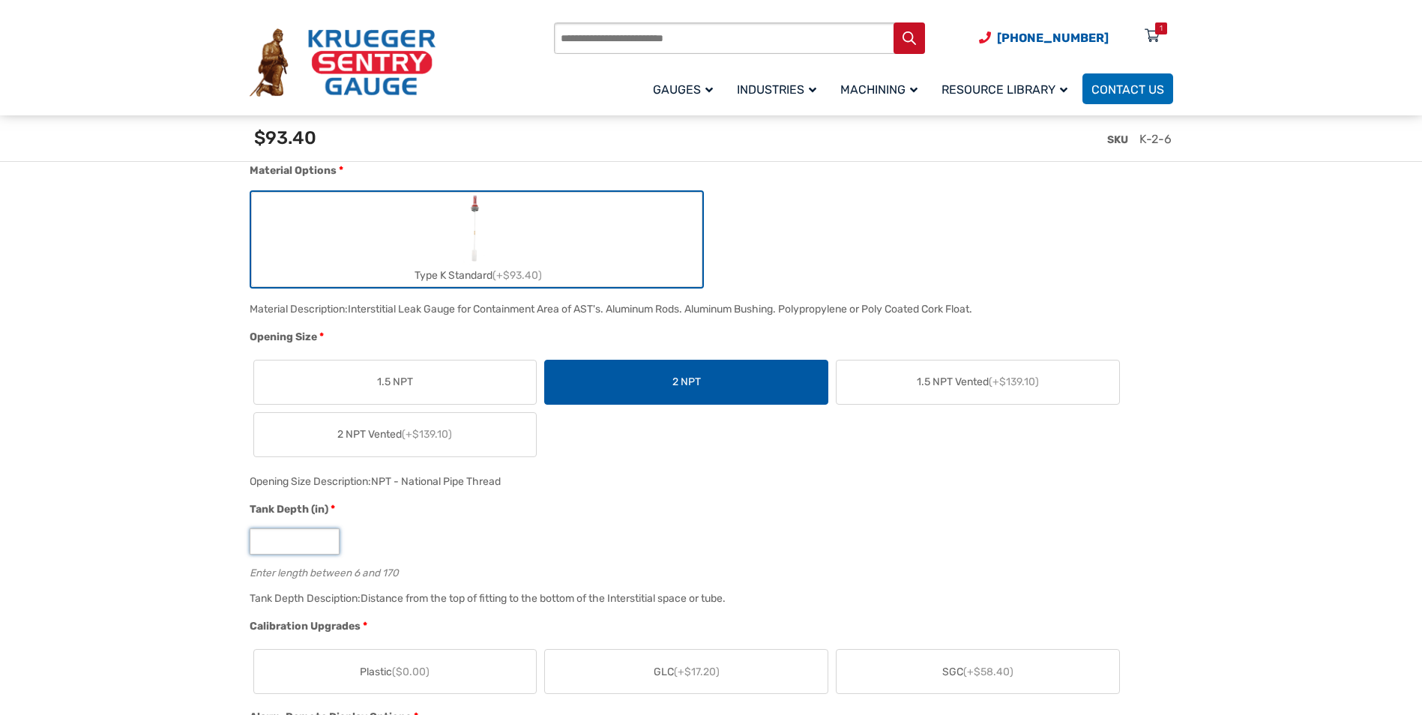
click at [307, 540] on input "*" at bounding box center [295, 541] width 90 height 26
drag, startPoint x: 281, startPoint y: 536, endPoint x: 217, endPoint y: 532, distance: 63.8
type input "**"
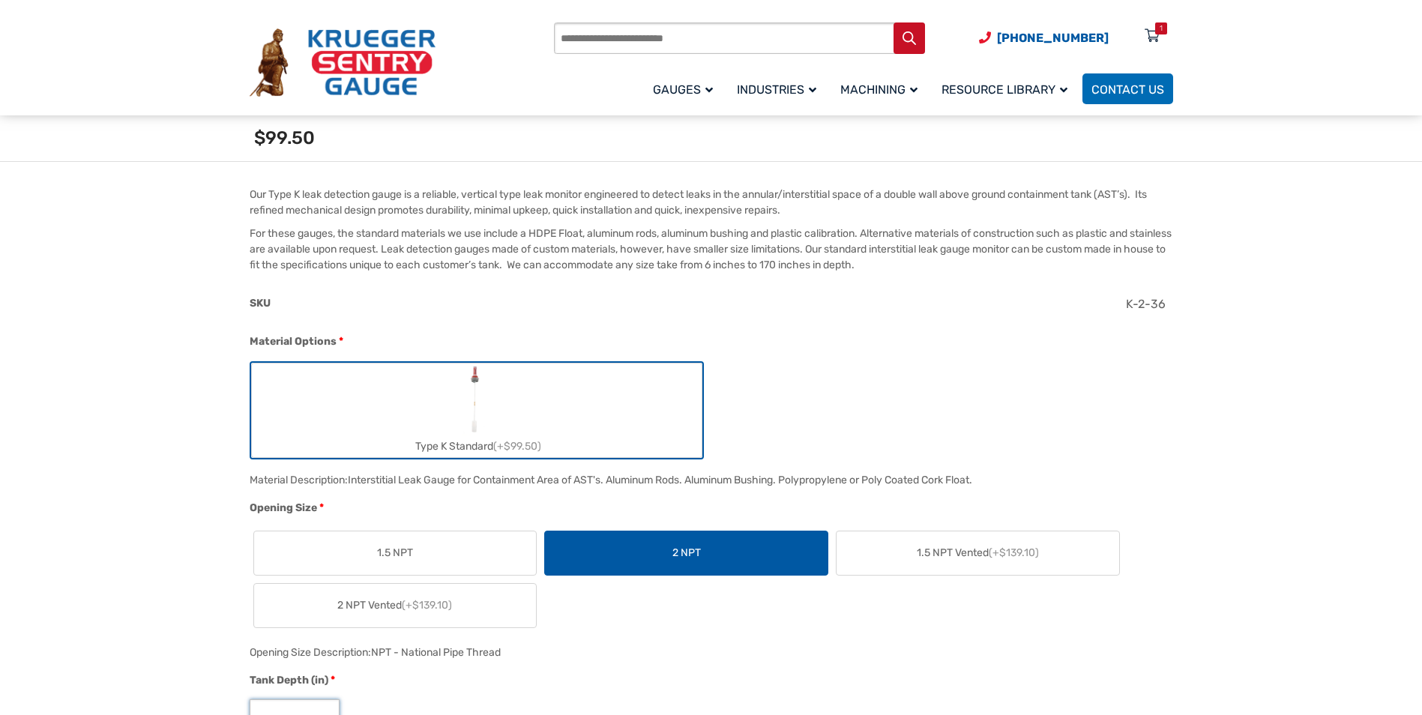
scroll to position [300, 0]
